Goal: Task Accomplishment & Management: Use online tool/utility

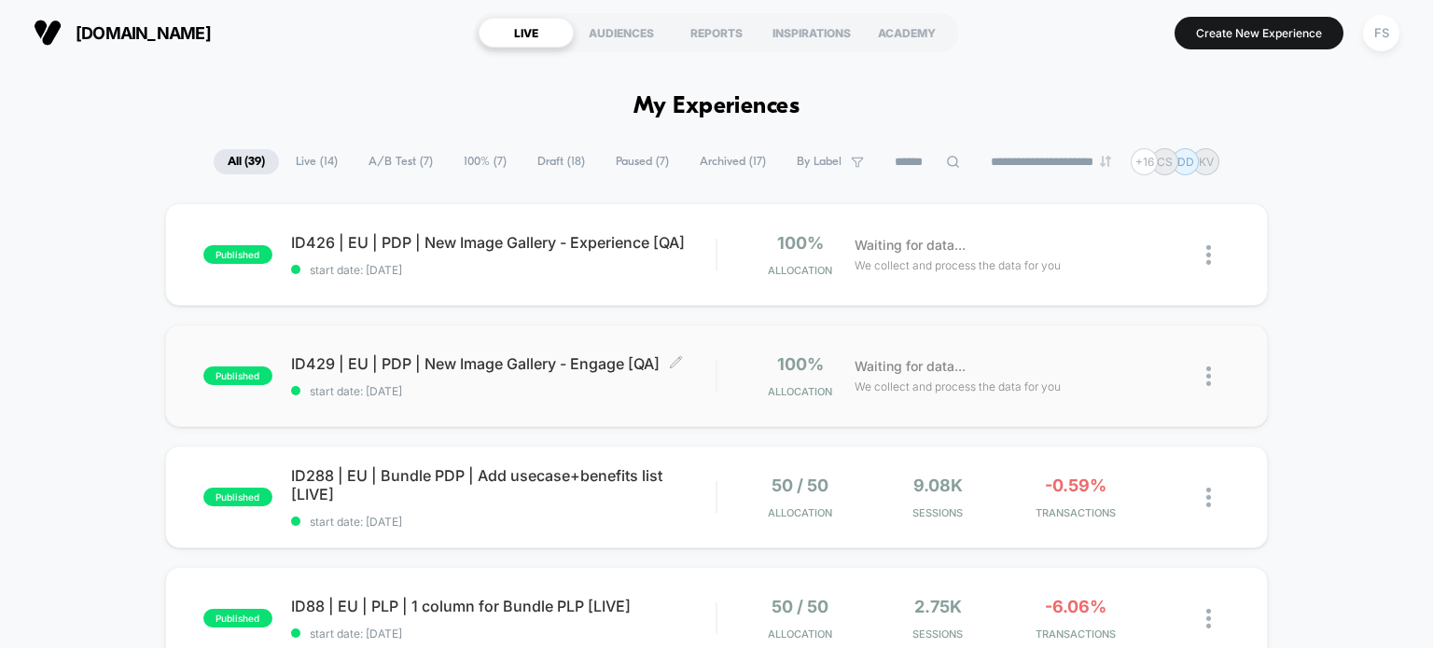
click at [390, 361] on span "ID429 | EU | PDP | New Image Gallery - Engage [QA] Click to edit experience det…" at bounding box center [503, 364] width 425 height 19
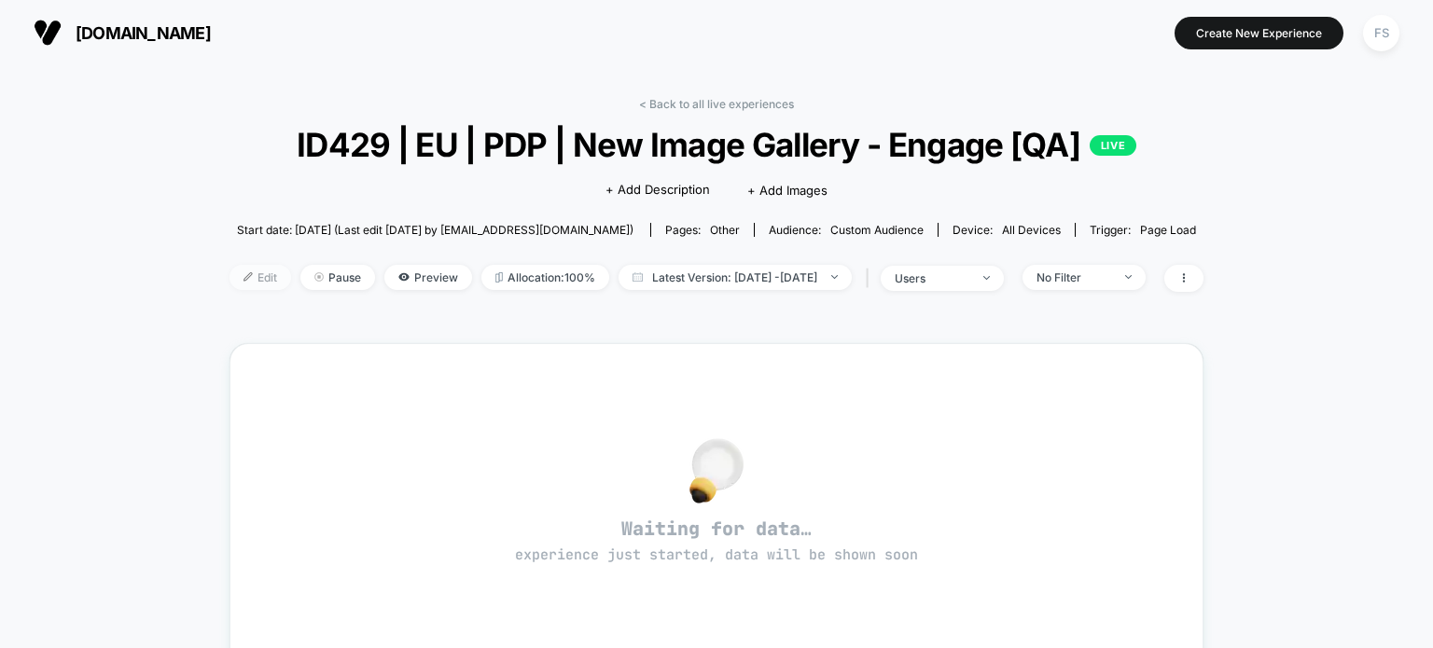
click at [232, 273] on span "Edit" at bounding box center [261, 277] width 62 height 25
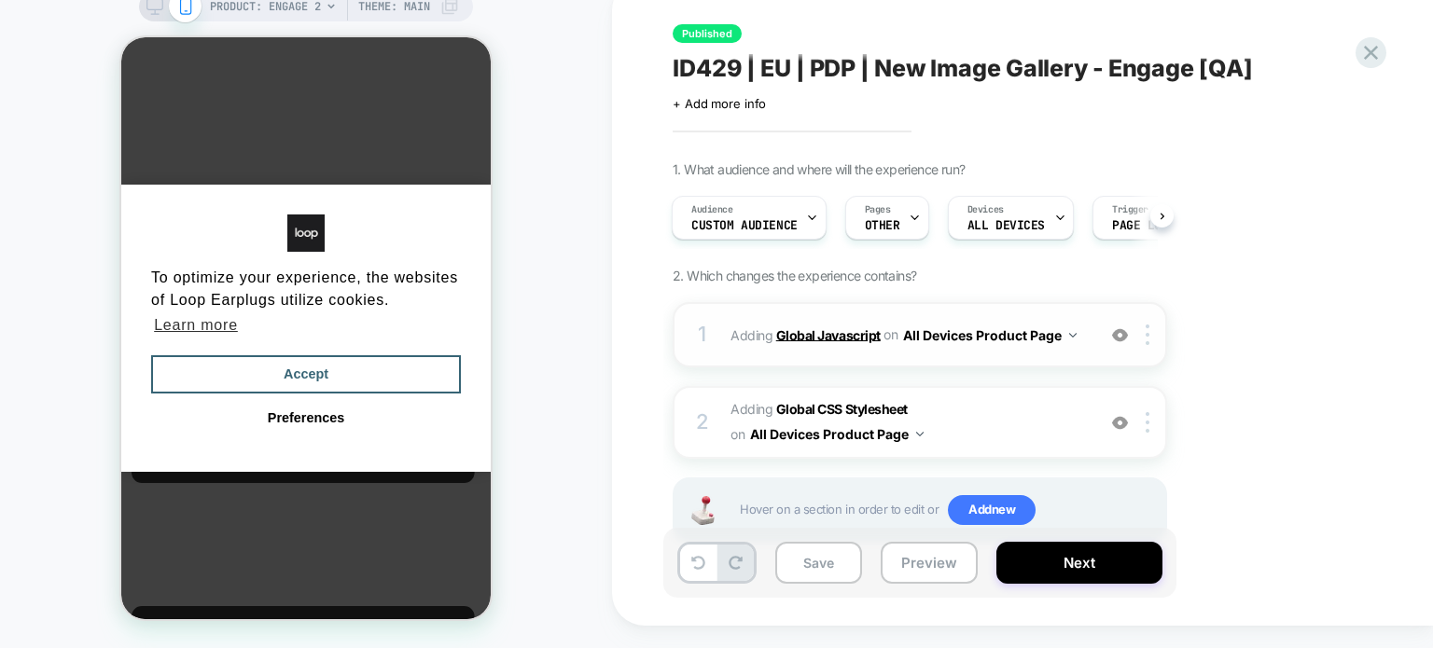
click at [791, 335] on b "Global Javascript" at bounding box center [828, 335] width 104 height 16
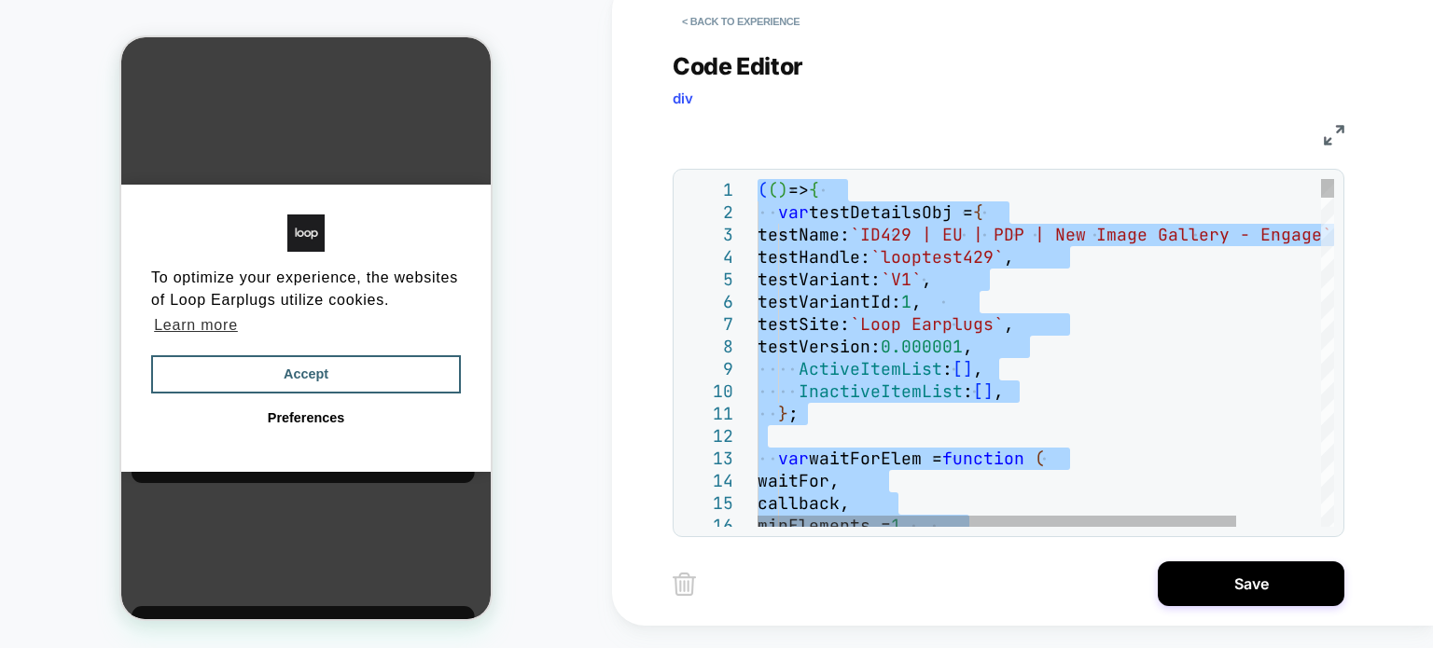
type textarea "**********"
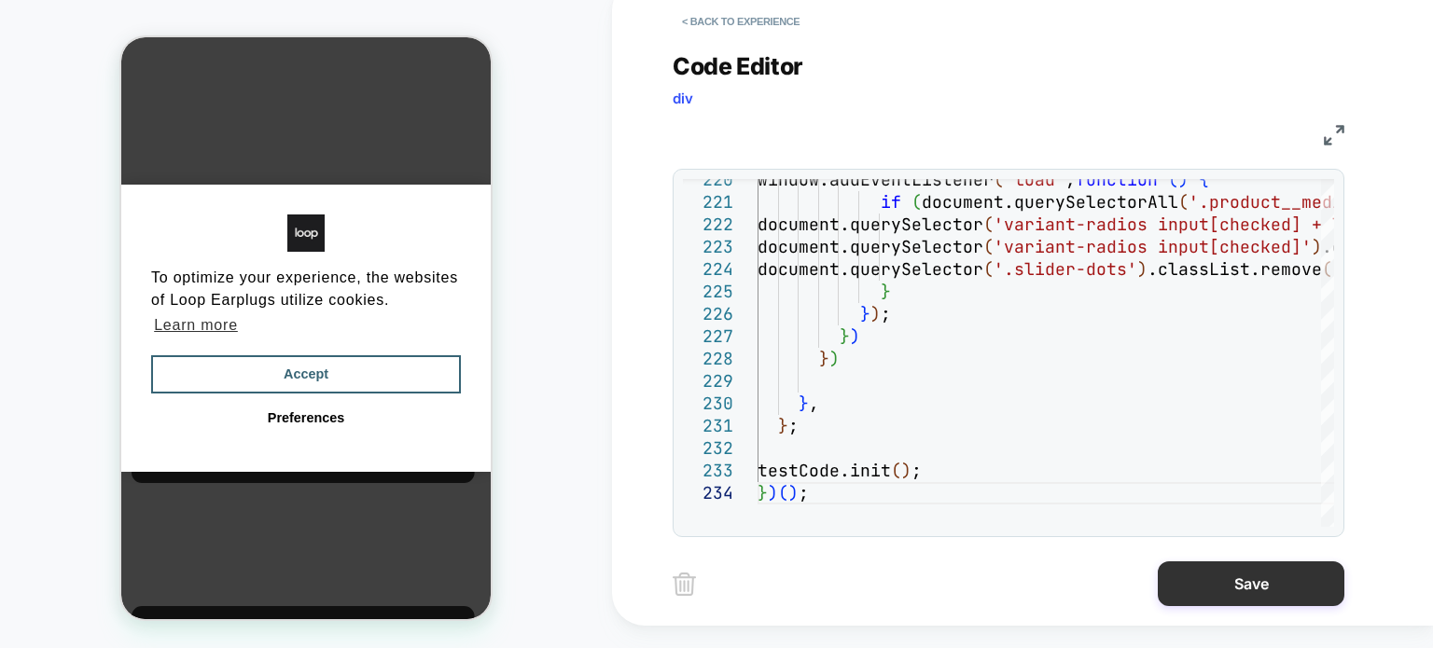
click at [1252, 578] on button "Save" at bounding box center [1251, 584] width 187 height 45
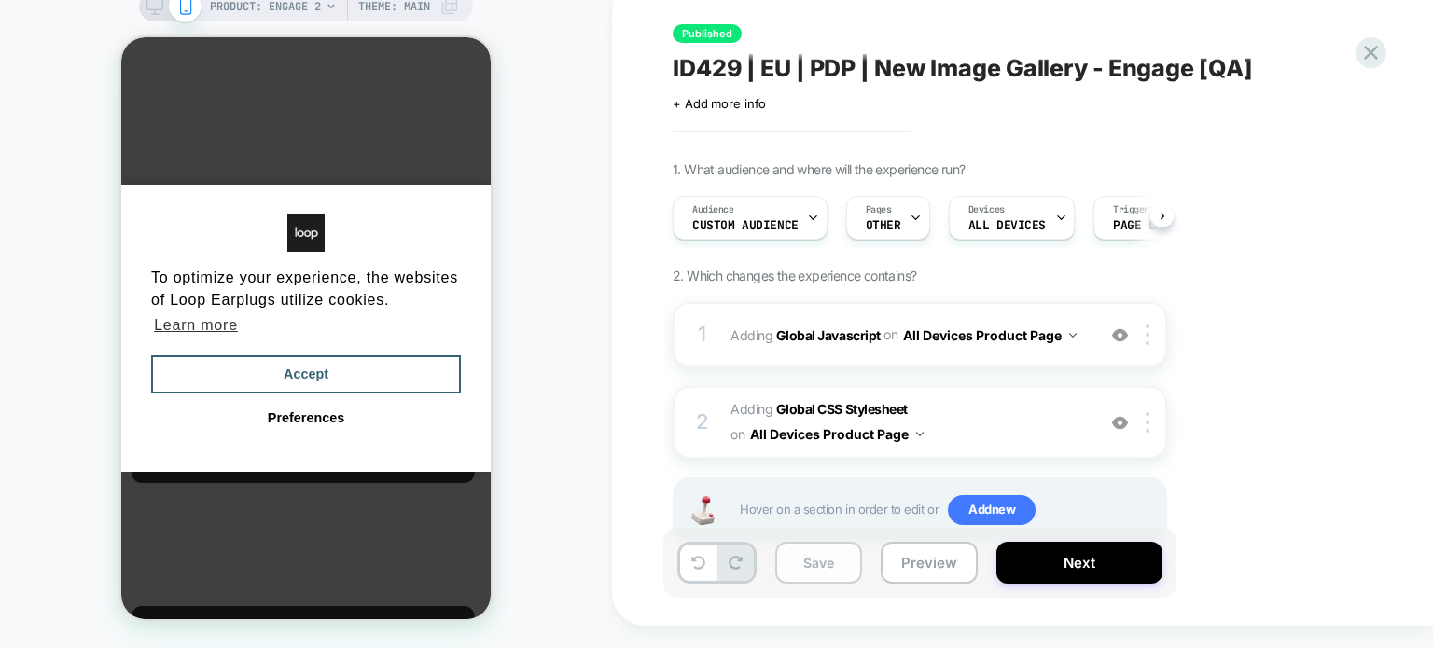
click at [817, 555] on button "Save" at bounding box center [818, 563] width 87 height 42
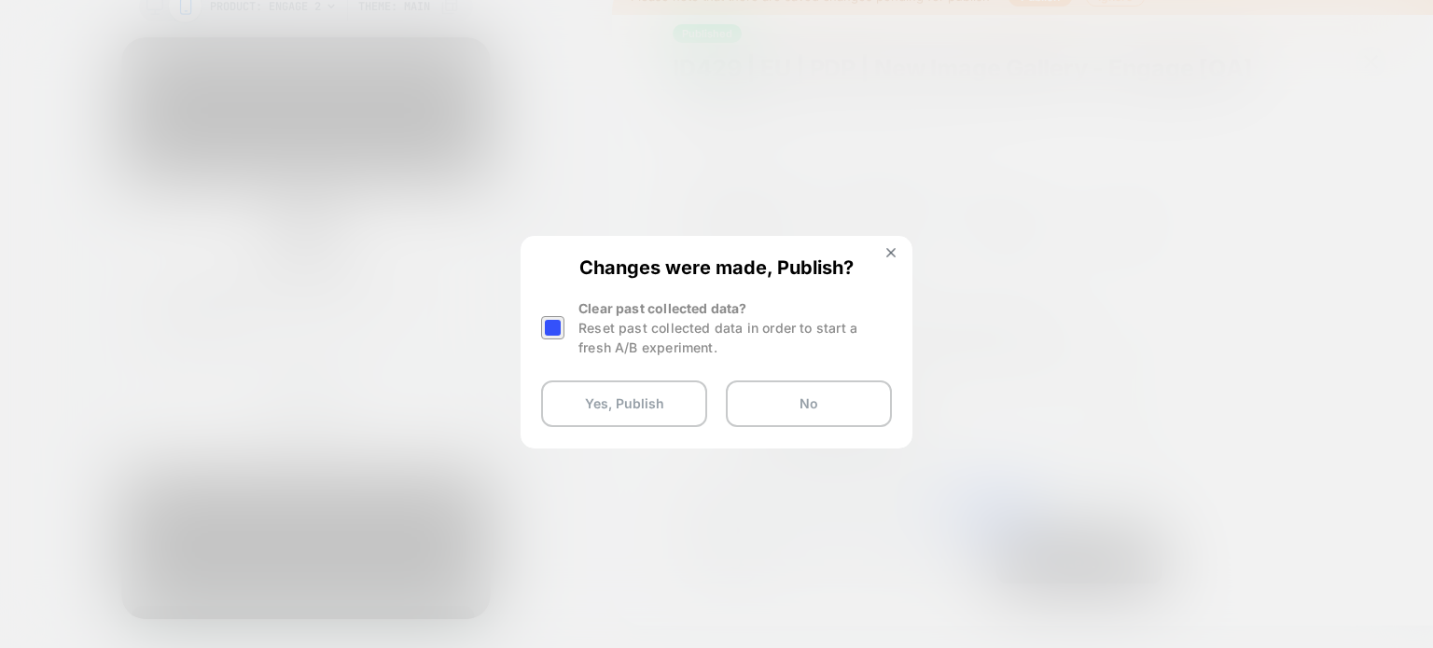
click at [549, 320] on div at bounding box center [552, 327] width 23 height 23
click at [615, 383] on button "Yes, Publish" at bounding box center [624, 404] width 166 height 47
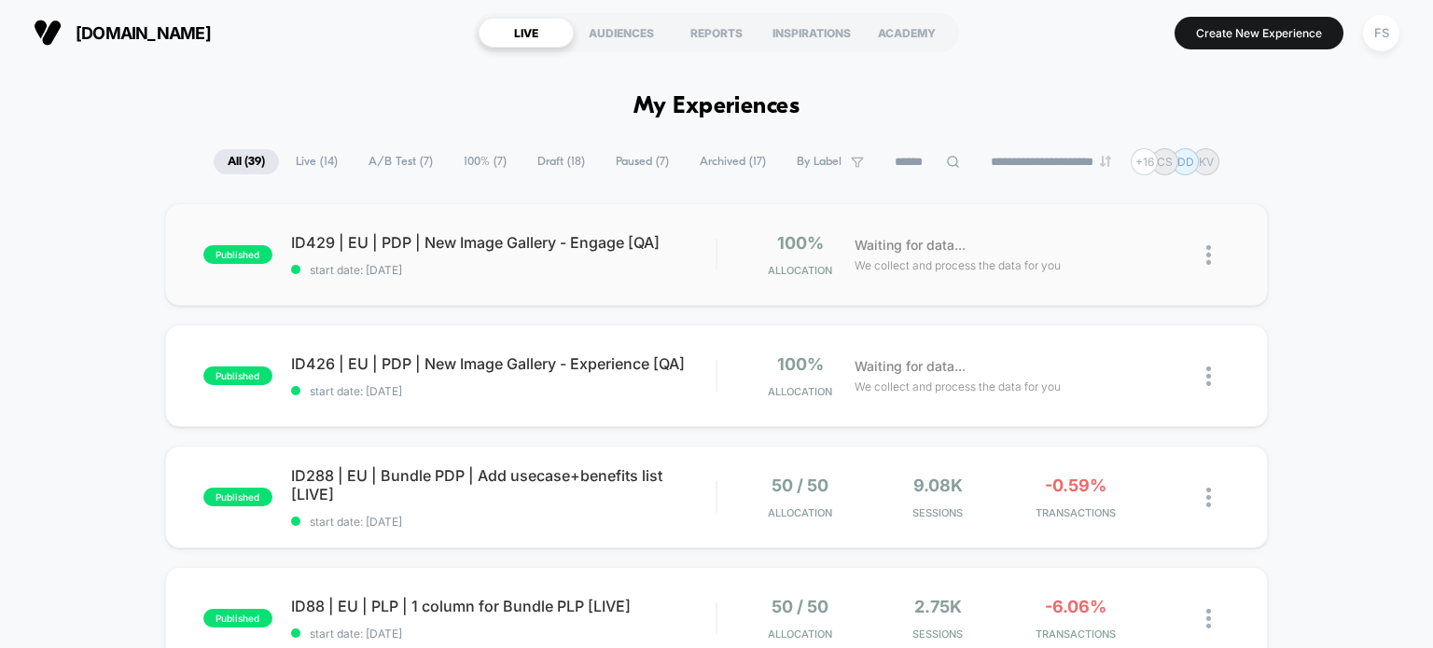
click at [536, 223] on div "published ID429 | EU | PDP | New Image Gallery - Engage [QA] start date: 8/12/2…" at bounding box center [717, 254] width 1104 height 103
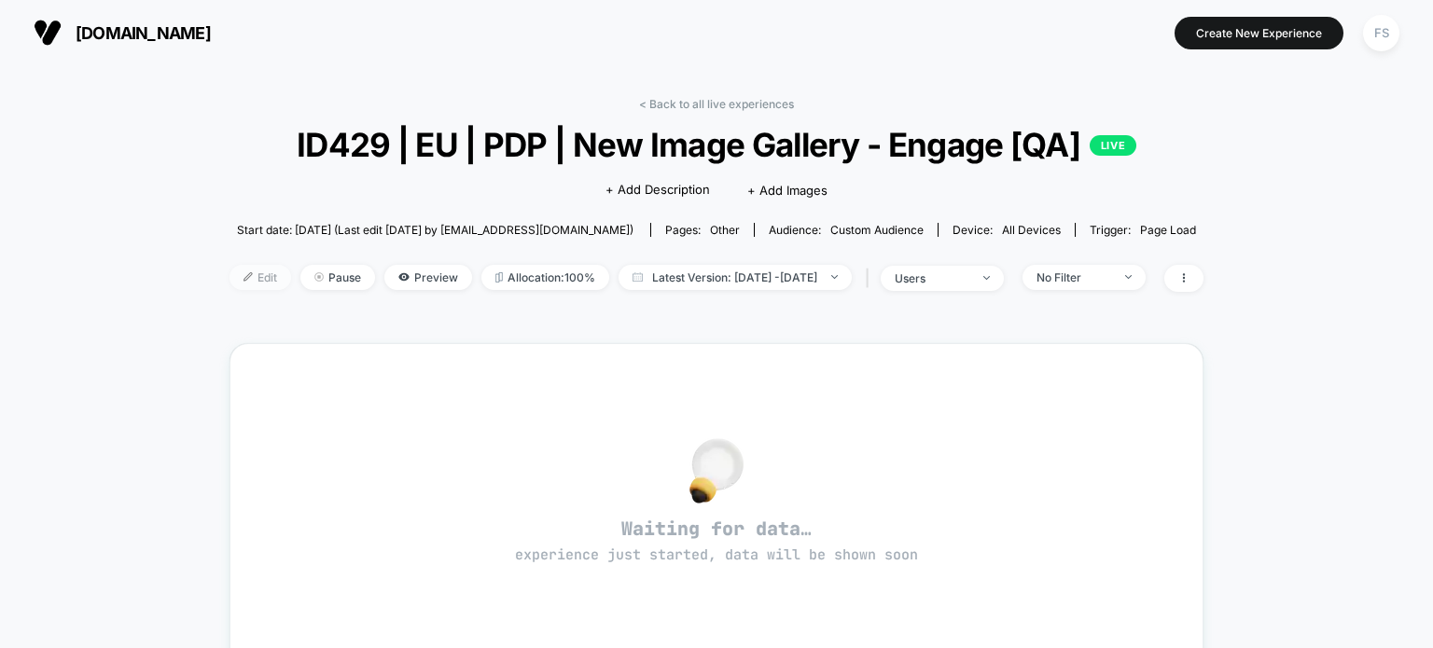
click at [235, 272] on span "Edit" at bounding box center [261, 277] width 62 height 25
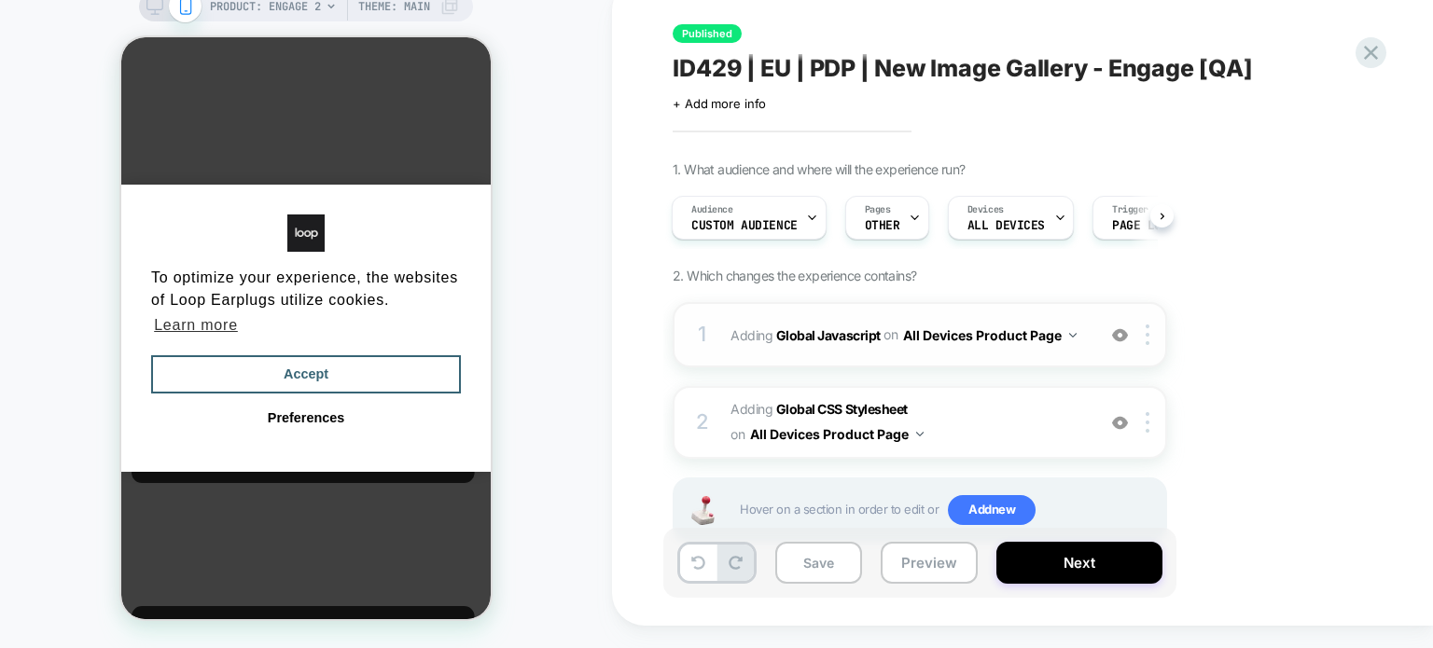
scroll to position [0, 14]
click at [842, 330] on b "Global Javascript" at bounding box center [828, 335] width 104 height 16
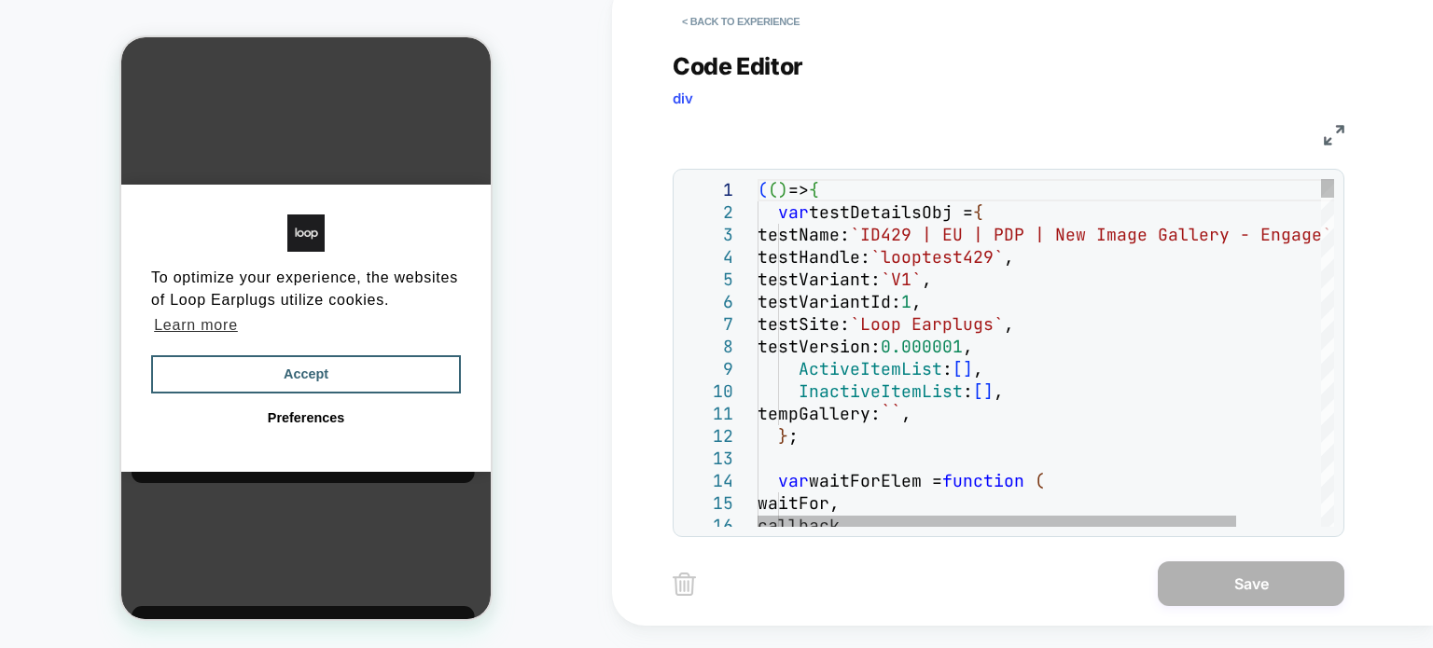
type textarea "**********"
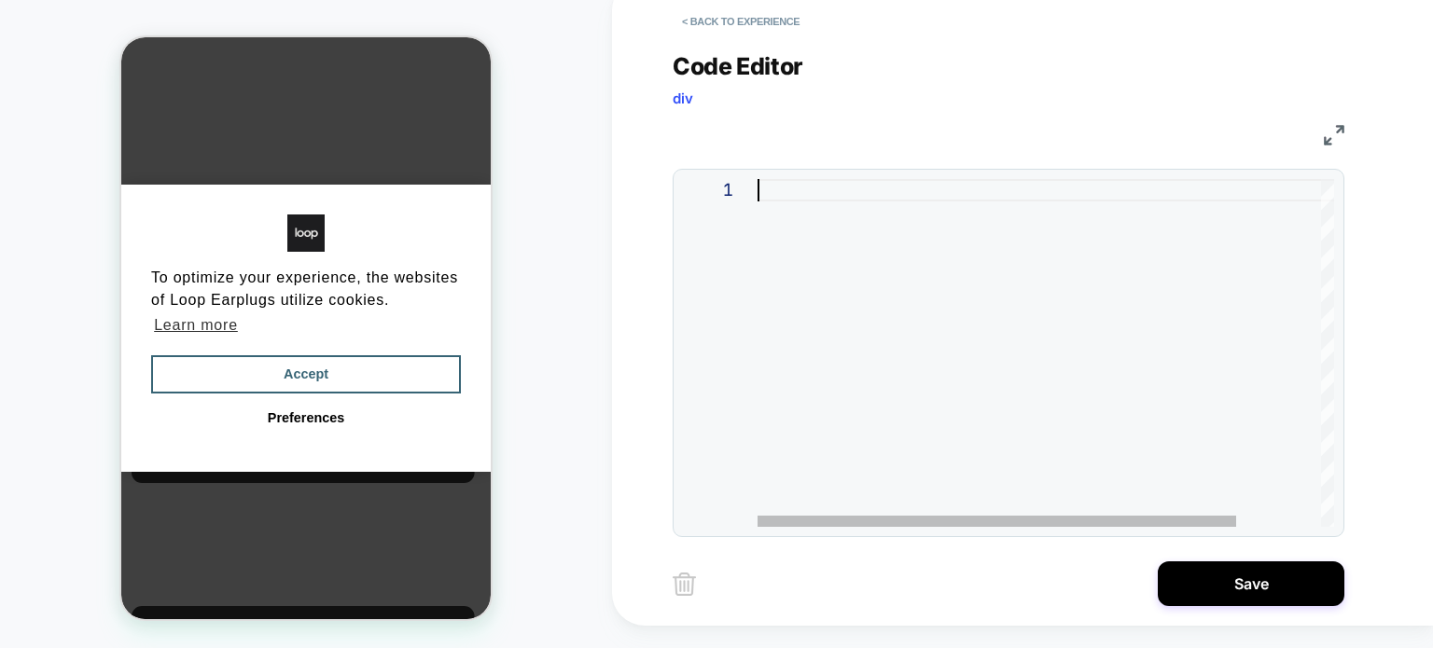
scroll to position [0, 0]
type textarea "**********"
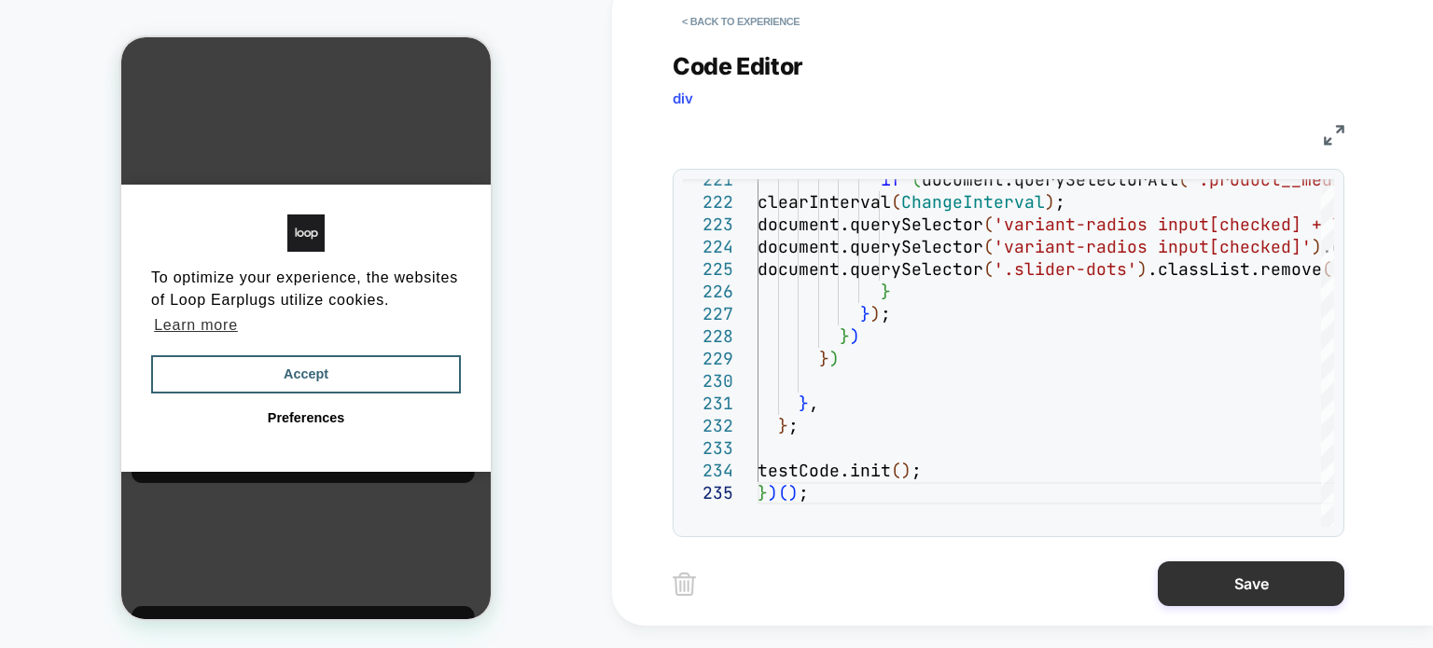
click at [1254, 584] on button "Save" at bounding box center [1251, 584] width 187 height 45
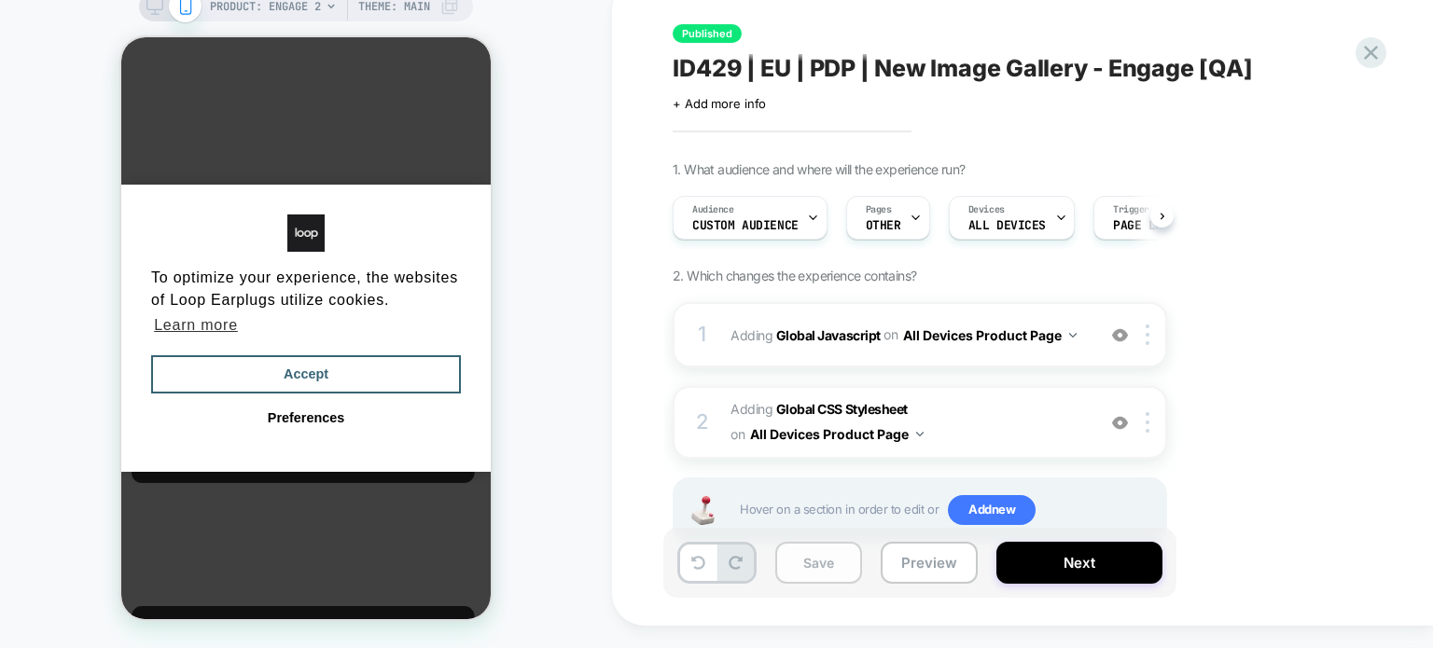
click at [799, 561] on button "Save" at bounding box center [818, 563] width 87 height 42
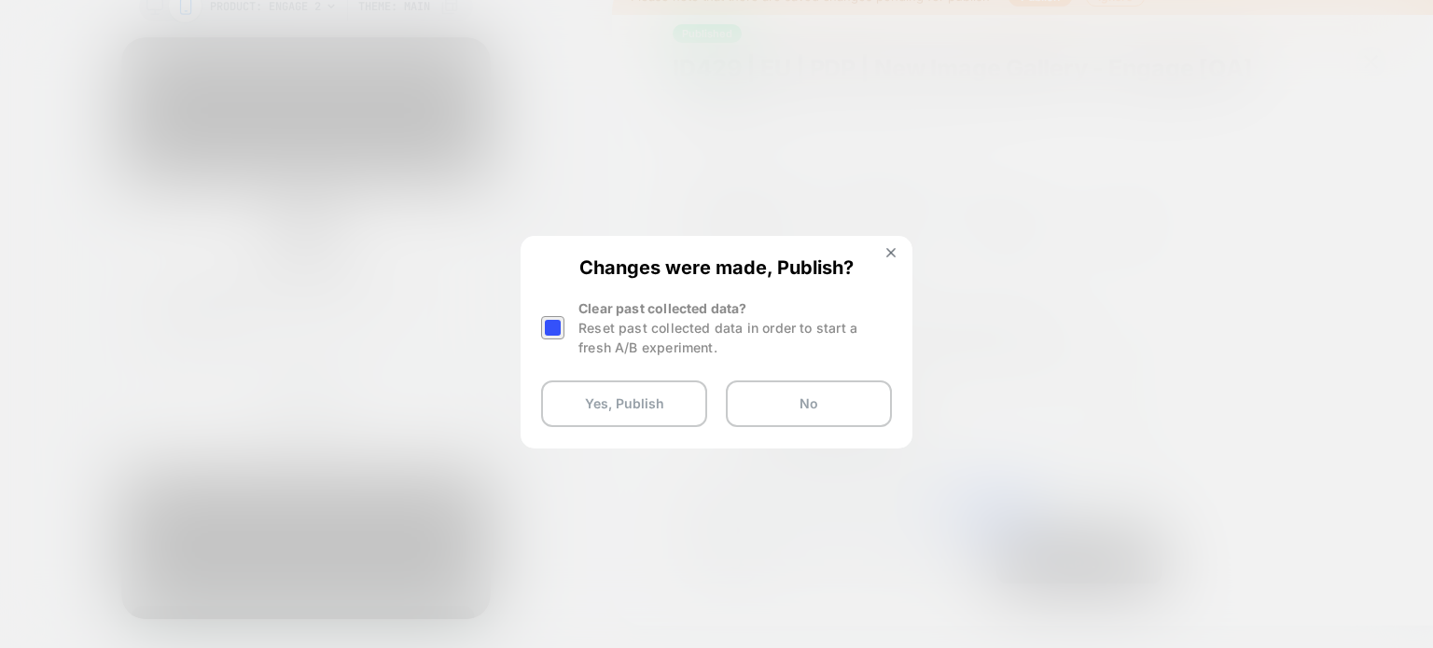
click at [550, 328] on div at bounding box center [552, 327] width 23 height 23
click at [633, 406] on button "Yes, Publish" at bounding box center [624, 404] width 166 height 47
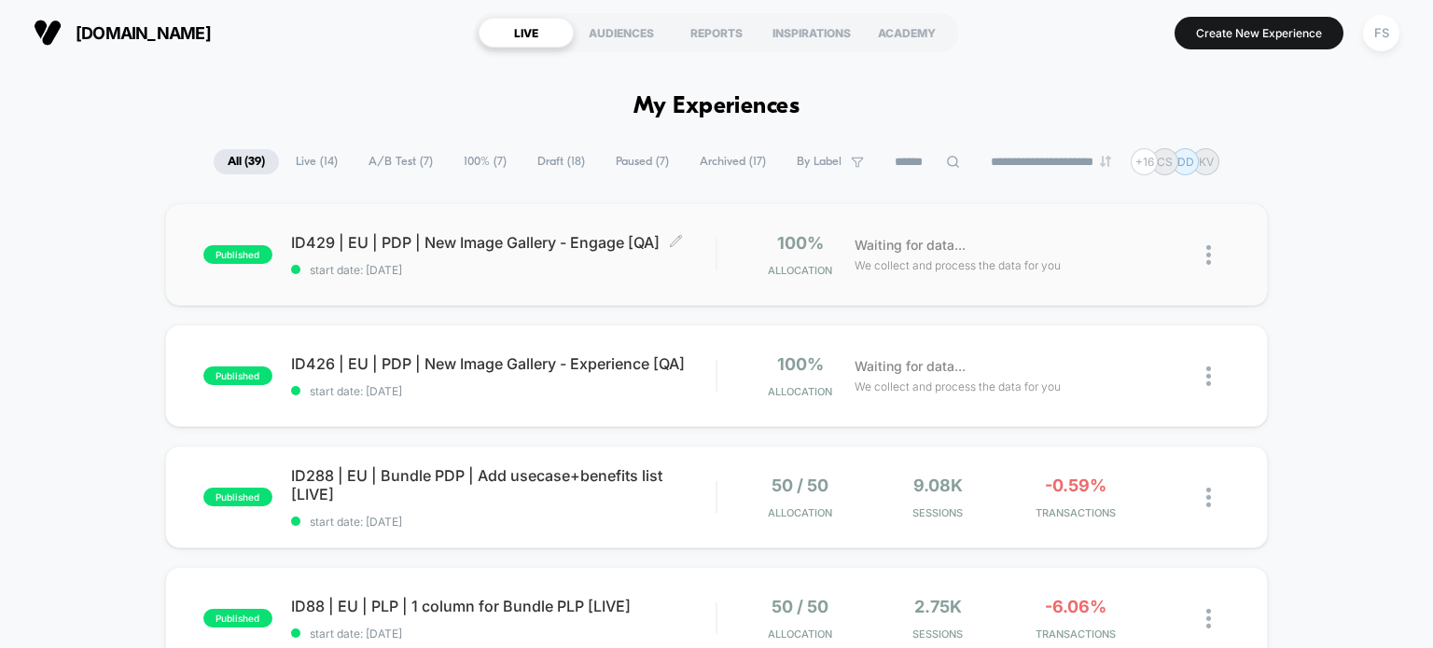
click at [347, 238] on span "ID429 | EU | PDP | New Image Gallery - Engage [QA] Click to edit experience det…" at bounding box center [503, 242] width 425 height 19
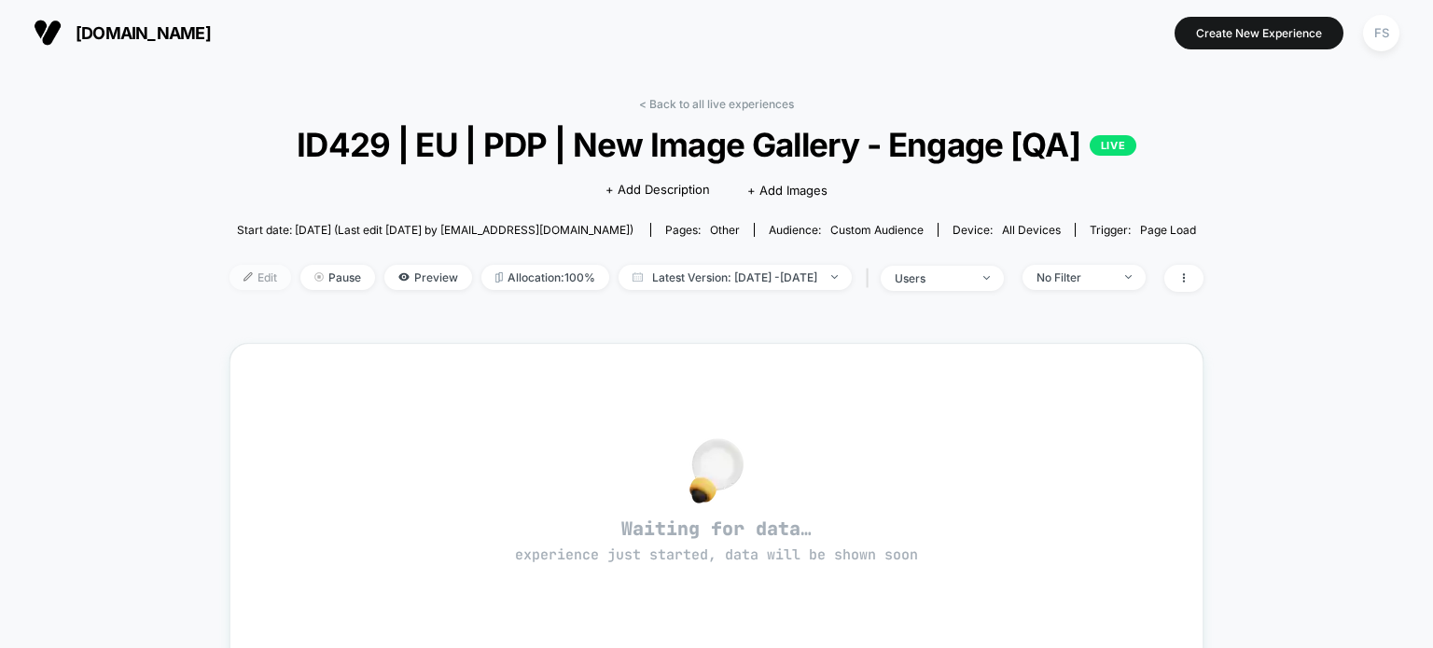
click at [230, 287] on span "Edit" at bounding box center [261, 277] width 62 height 25
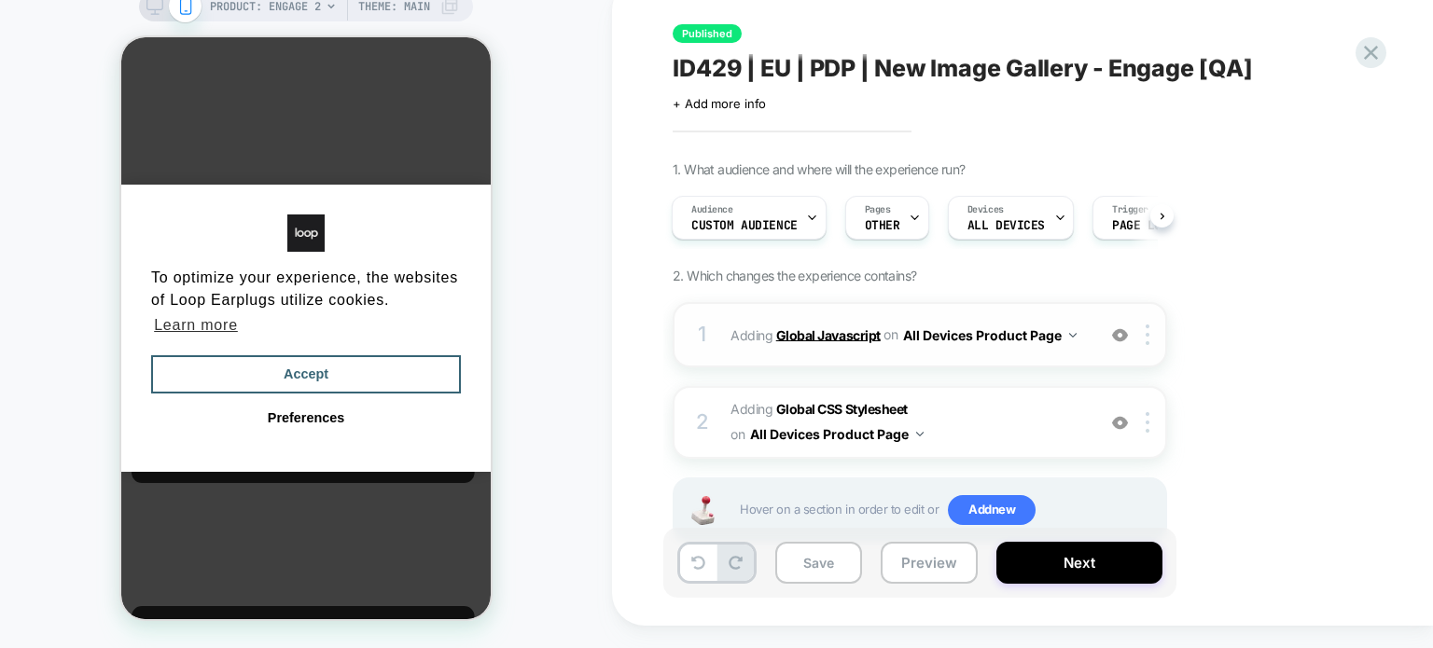
click at [847, 327] on b "Global Javascript" at bounding box center [828, 335] width 104 height 16
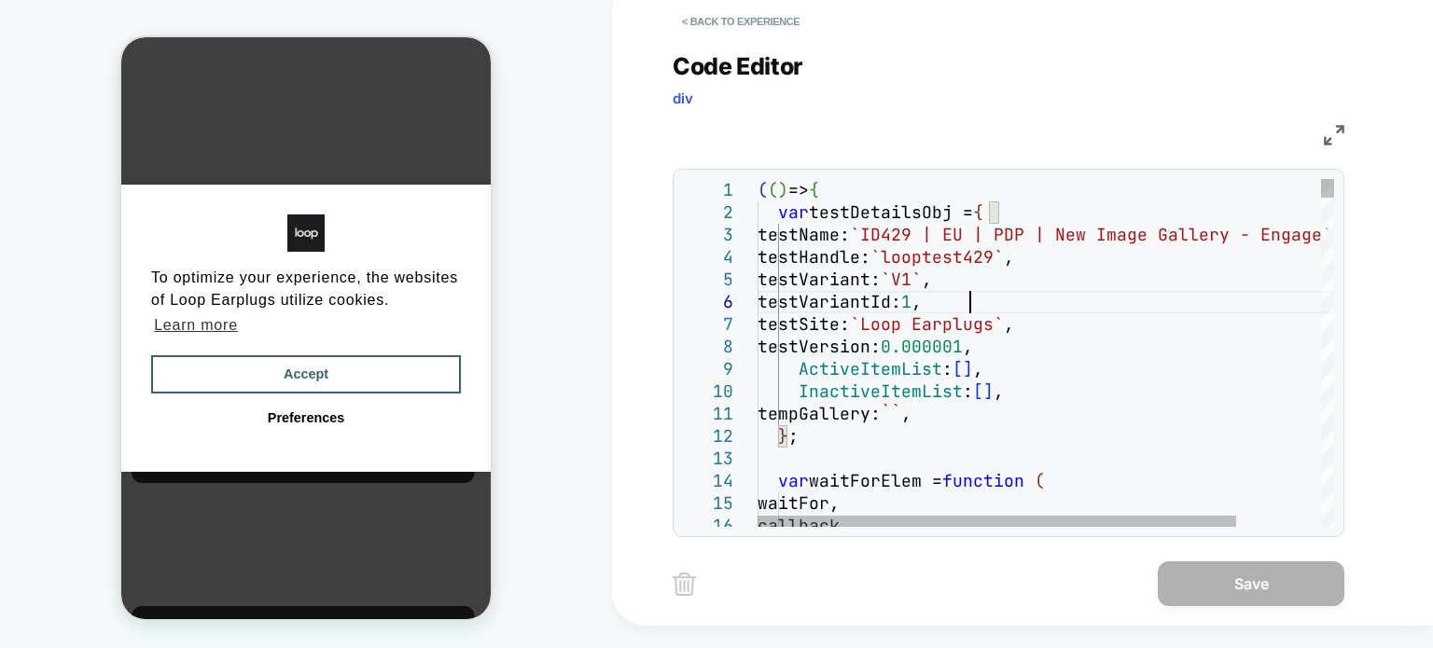
type textarea "**********"
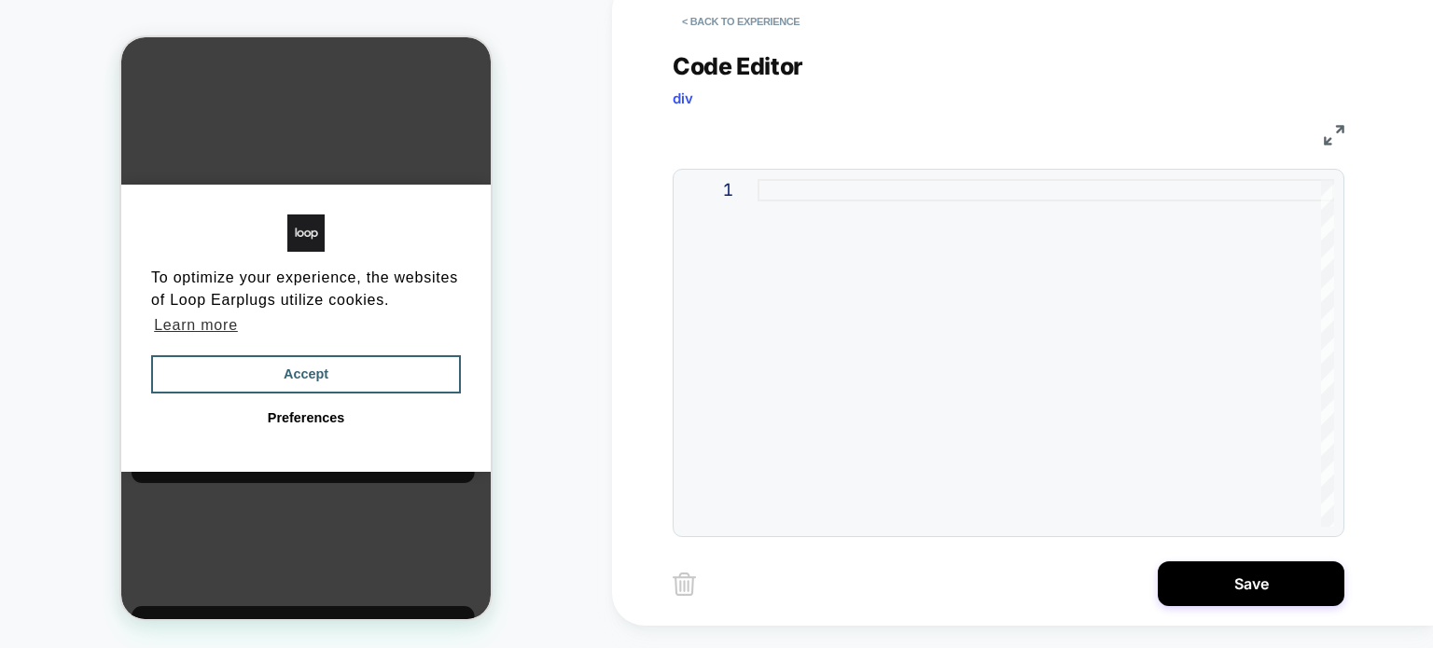
type textarea "**********"
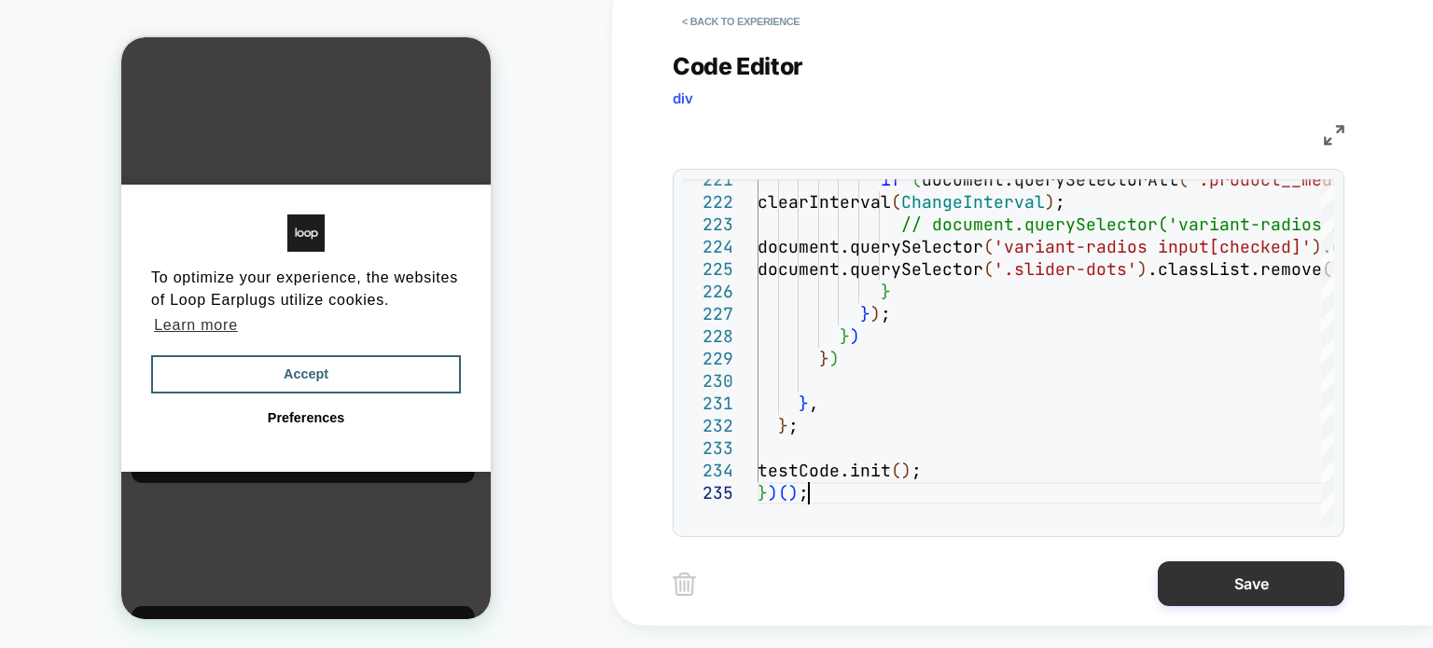
click at [1235, 579] on button "Save" at bounding box center [1251, 584] width 187 height 45
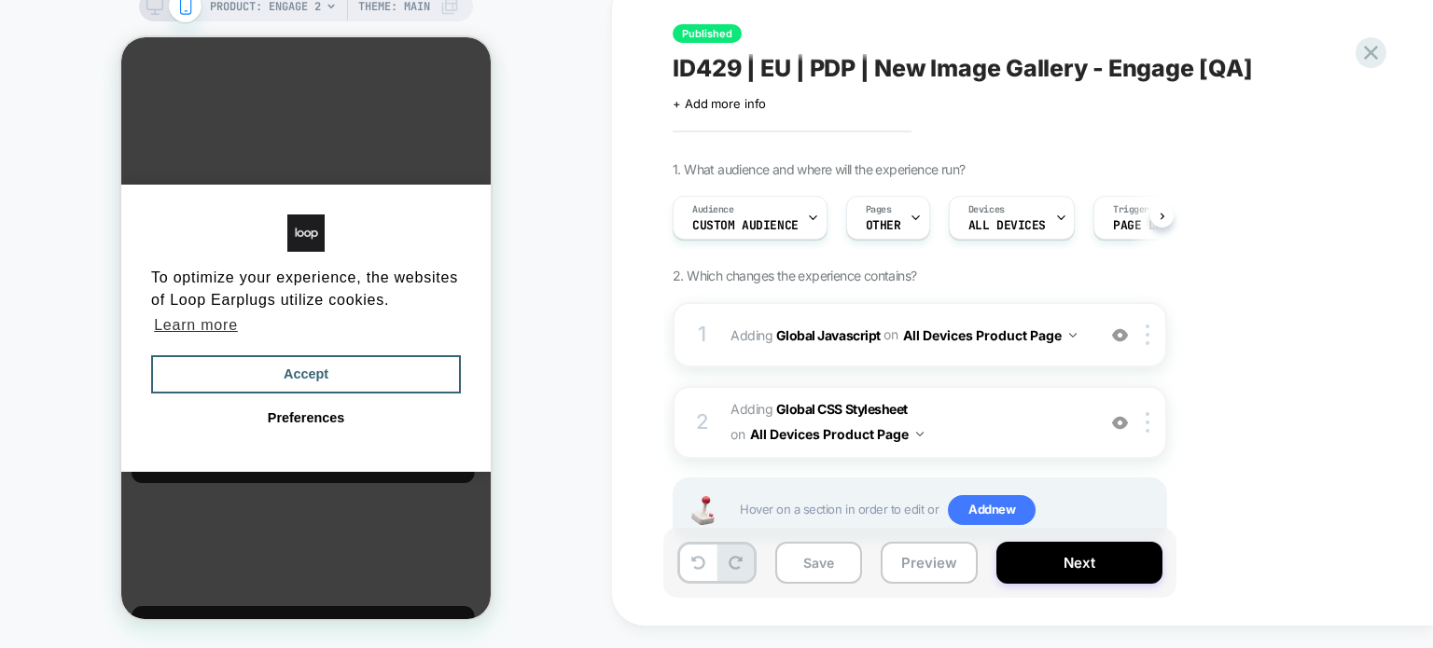
click at [828, 541] on div "Save Preview Next" at bounding box center [919, 563] width 513 height 70
click at [828, 553] on button "Save" at bounding box center [818, 563] width 87 height 42
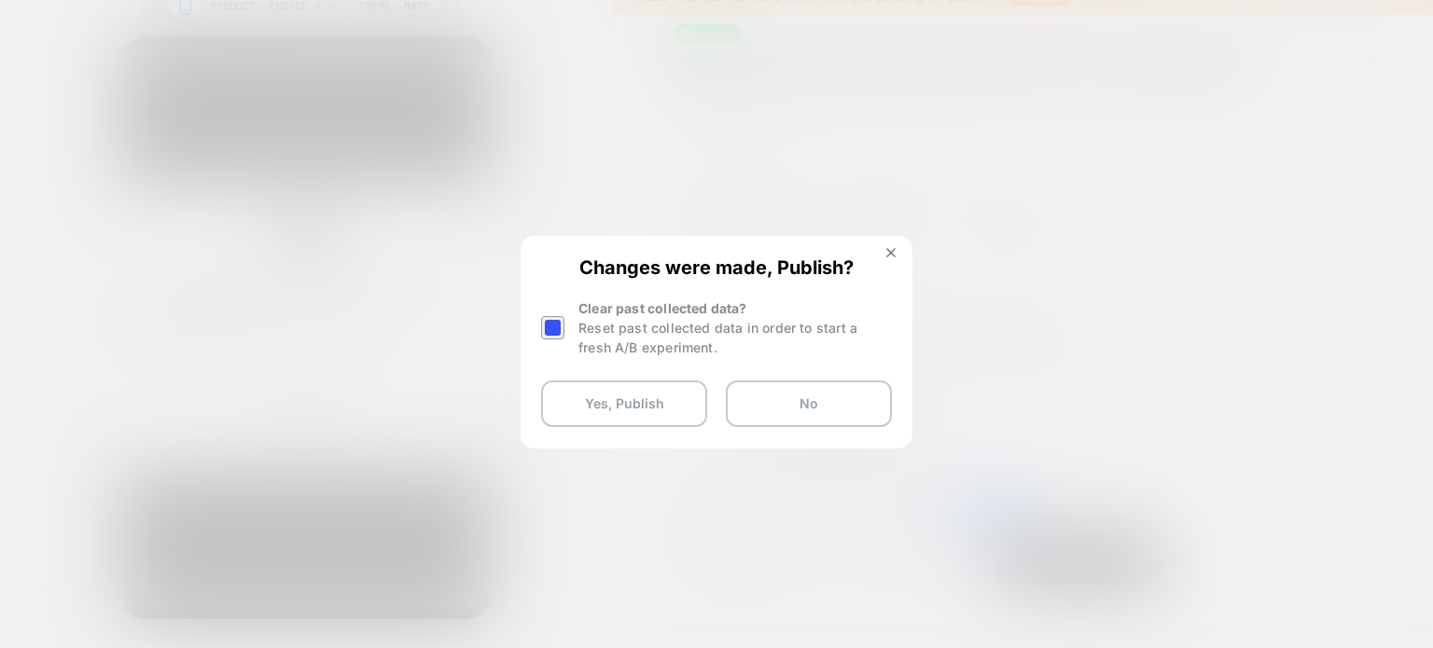
click at [559, 321] on div at bounding box center [552, 327] width 23 height 23
click at [620, 425] on button "Yes, Publish" at bounding box center [624, 404] width 166 height 47
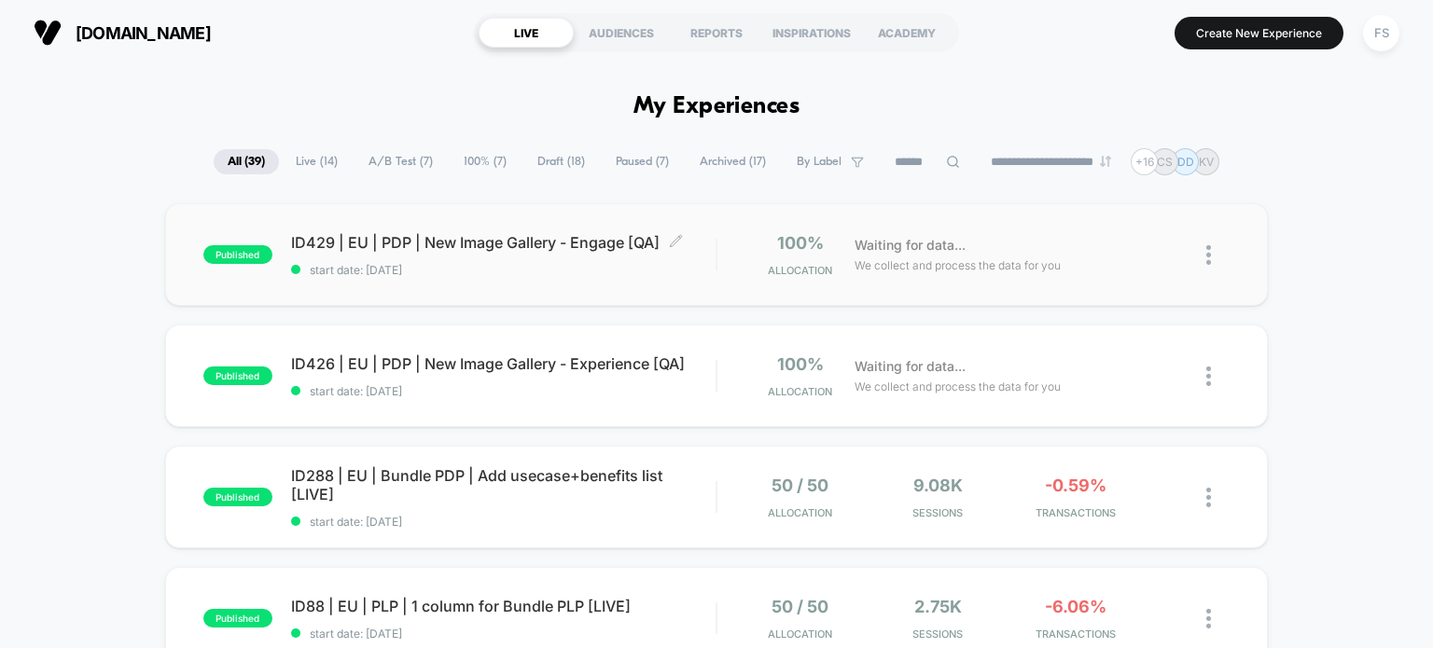
click at [397, 255] on div "ID429 | EU | PDP | New Image Gallery - Engage [QA] Click to edit experience det…" at bounding box center [503, 255] width 425 height 44
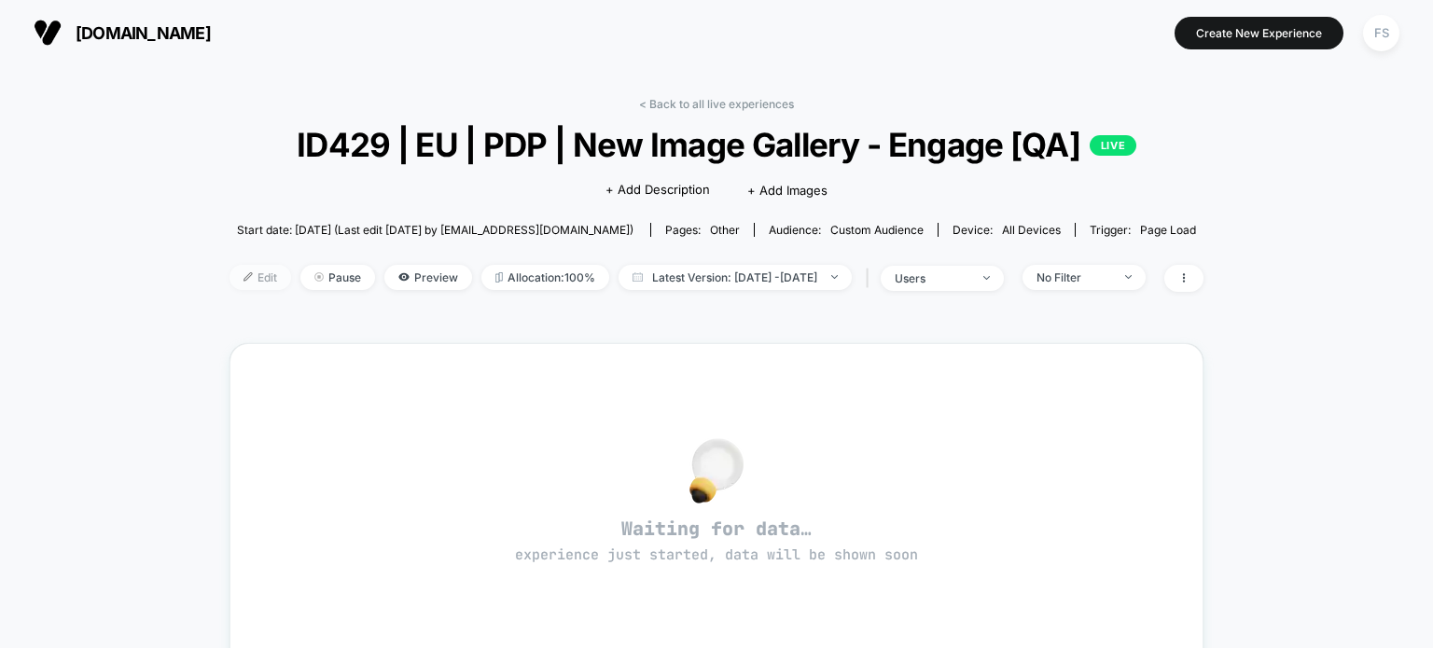
click at [230, 279] on span "Edit" at bounding box center [261, 277] width 62 height 25
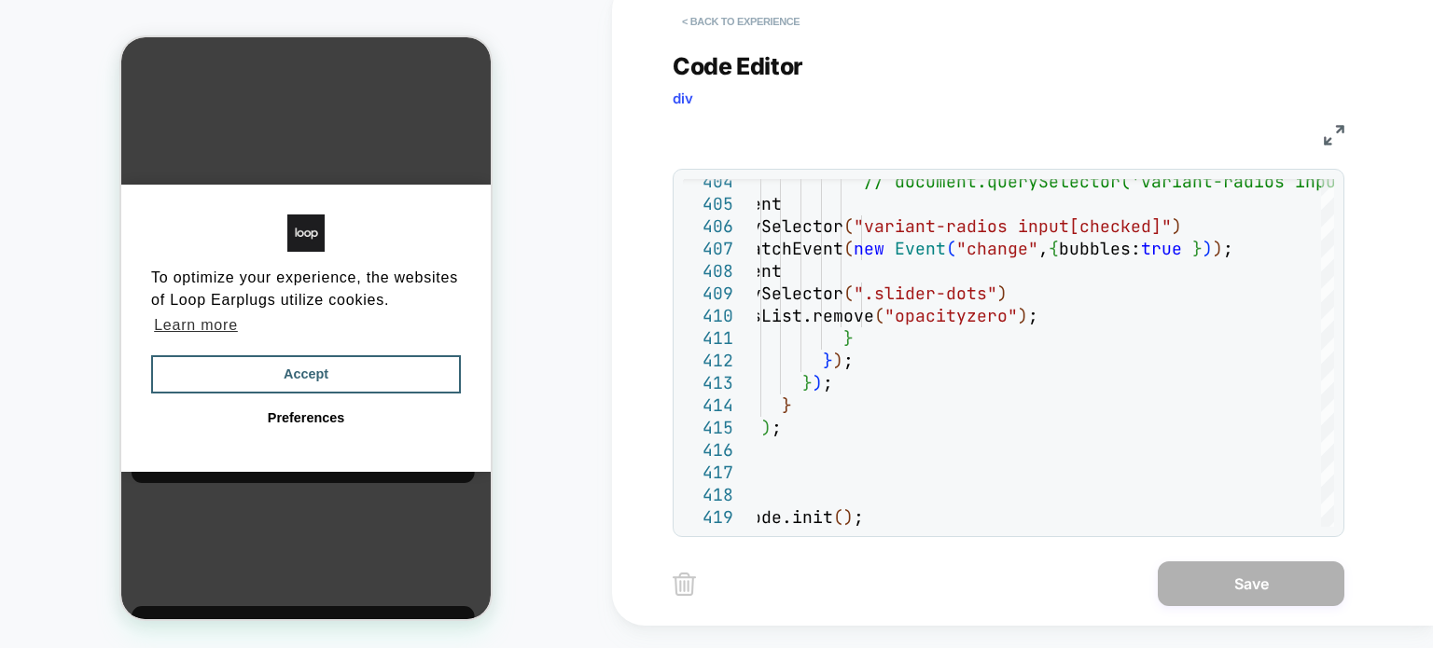
click at [780, 14] on button "< Back to experience" at bounding box center [741, 22] width 136 height 30
